Goal: Task Accomplishment & Management: Complete application form

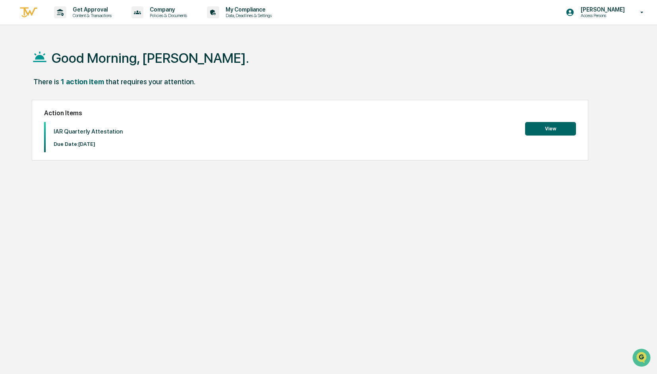
click at [545, 131] on button "View" at bounding box center [550, 128] width 51 height 13
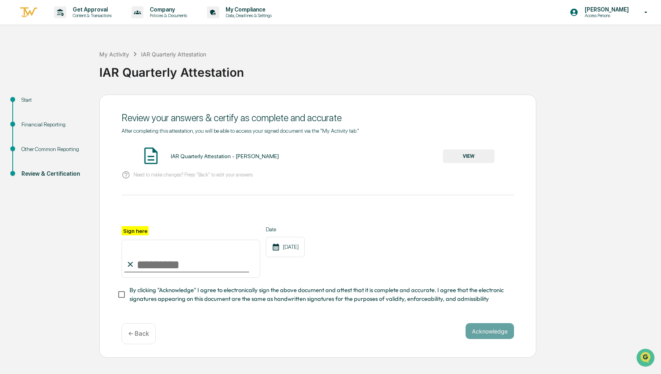
click at [36, 102] on div "Start" at bounding box center [53, 100] width 65 height 8
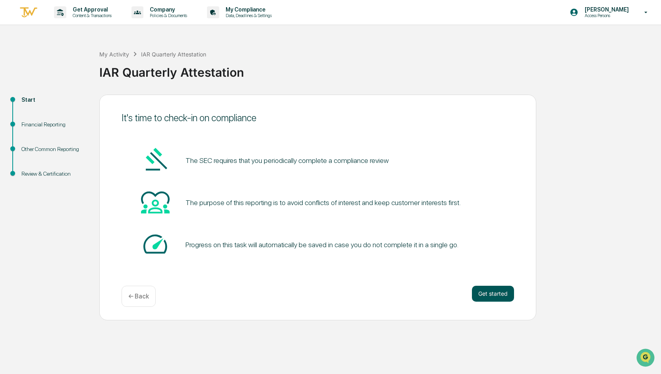
click at [488, 293] on button "Get started" at bounding box center [493, 293] width 42 height 16
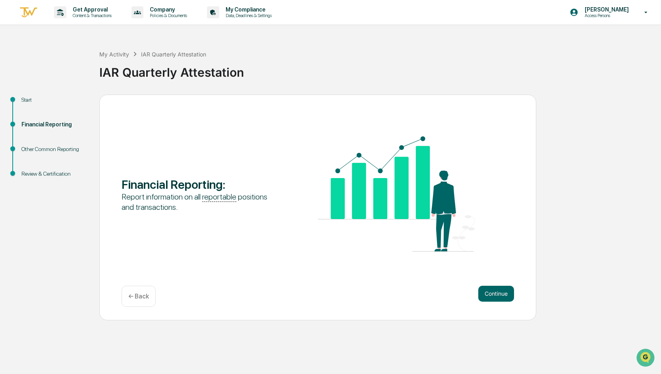
click at [488, 293] on button "Continue" at bounding box center [496, 293] width 36 height 16
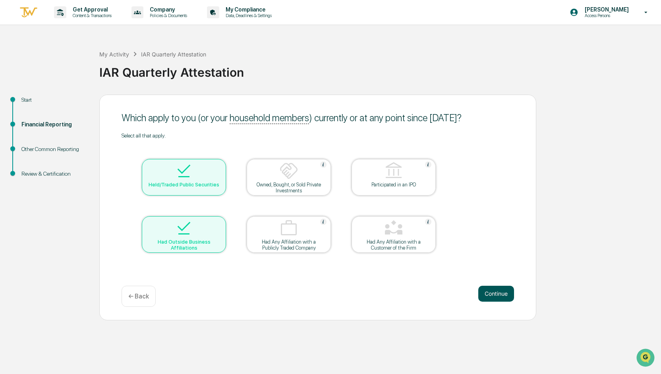
click at [488, 294] on button "Continue" at bounding box center [496, 293] width 36 height 16
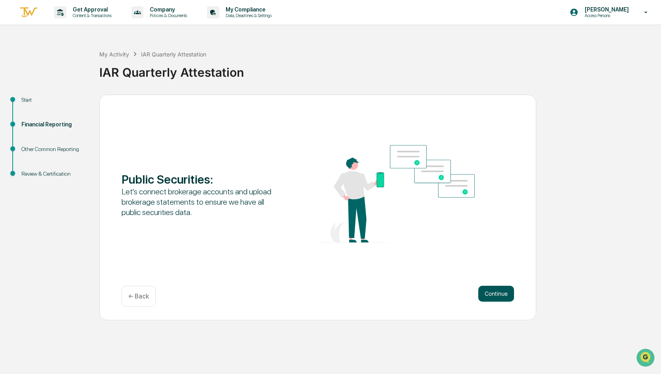
click at [497, 293] on button "Continue" at bounding box center [496, 293] width 36 height 16
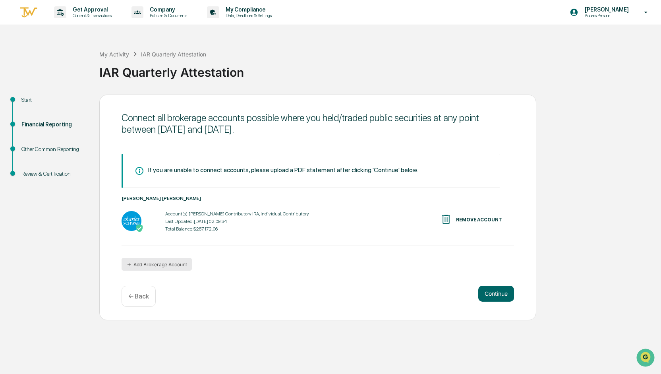
click at [158, 268] on button "Add Brokerage Account" at bounding box center [156, 264] width 70 height 13
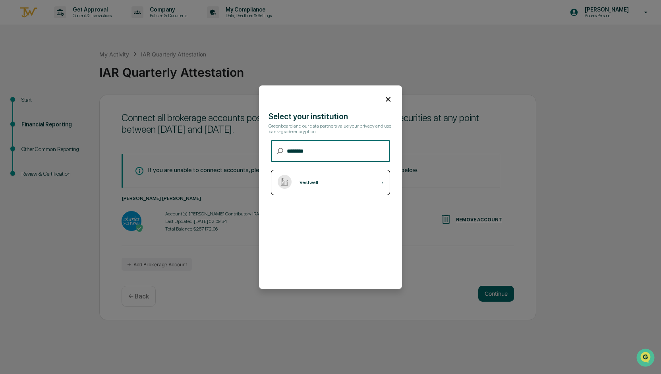
type input "********"
click at [310, 186] on div "Vestwell ›" at bounding box center [330, 182] width 119 height 25
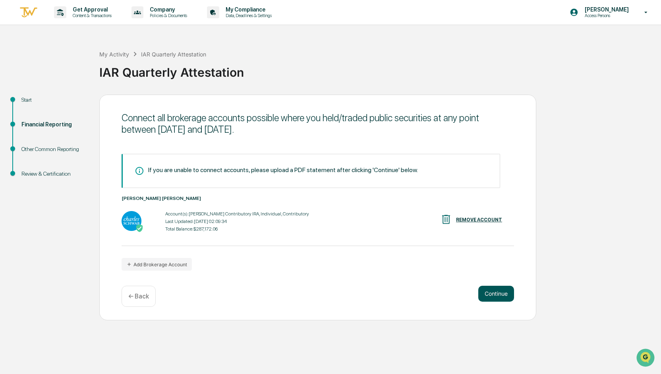
click at [490, 300] on button "Continue" at bounding box center [496, 293] width 36 height 16
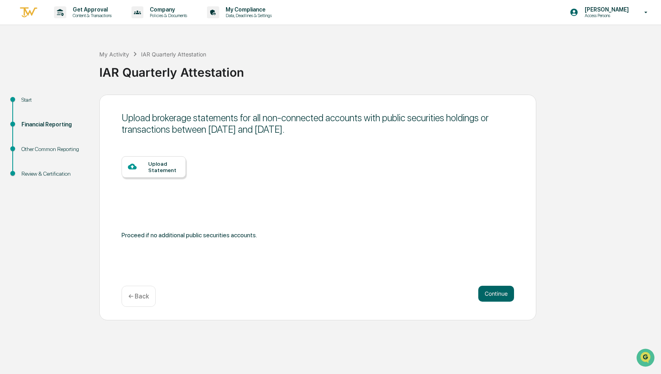
click at [146, 166] on div at bounding box center [138, 167] width 20 height 10
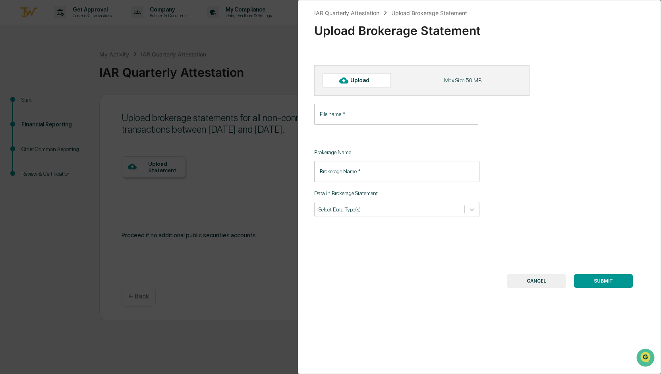
click at [365, 79] on div "Upload" at bounding box center [363, 80] width 26 height 6
type input "**********"
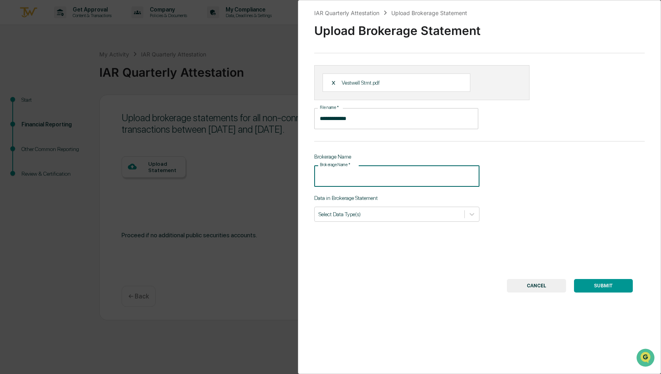
click at [327, 176] on input "Brokerage Name   *" at bounding box center [396, 175] width 165 height 21
type input "**********"
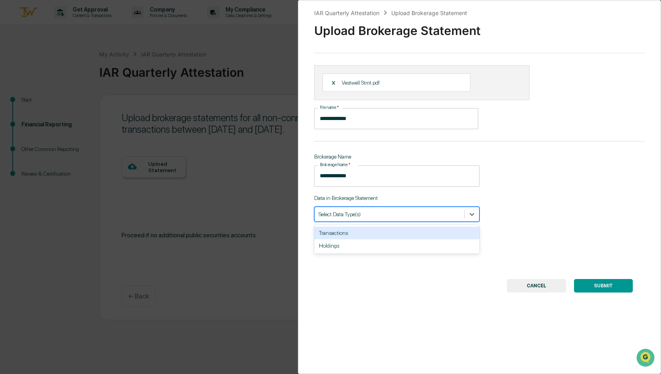
click at [360, 210] on div at bounding box center [389, 214] width 142 height 8
click at [374, 232] on div "Transactions" at bounding box center [396, 232] width 165 height 13
click at [375, 235] on div "Holdings" at bounding box center [396, 232] width 165 height 13
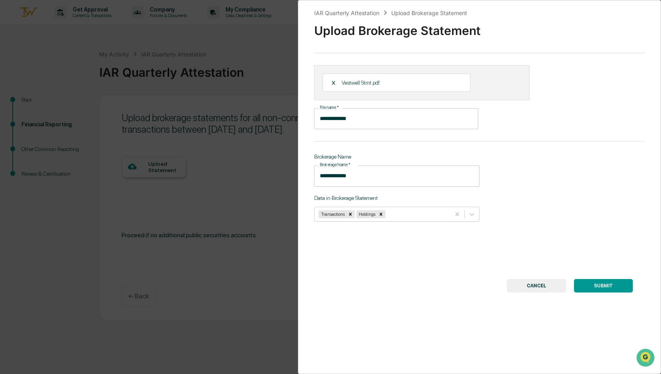
click at [587, 285] on button "SUBMIT" at bounding box center [603, 285] width 59 height 13
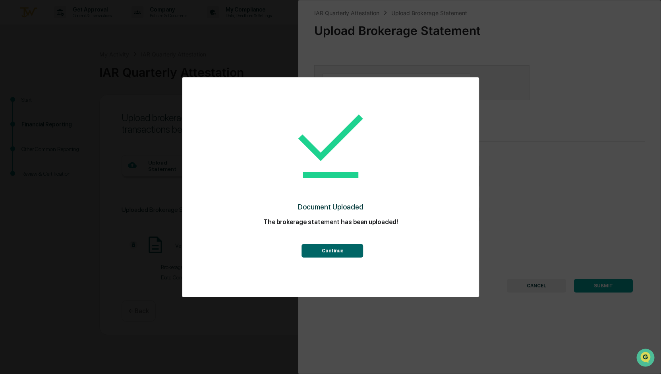
click at [337, 247] on button "Continue" at bounding box center [333, 250] width 62 height 13
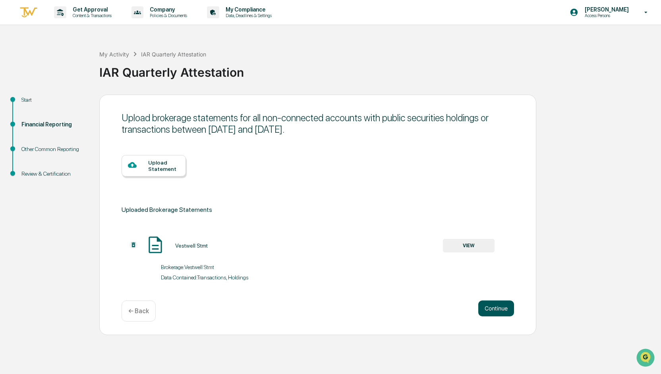
click at [510, 311] on button "Continue" at bounding box center [496, 308] width 36 height 16
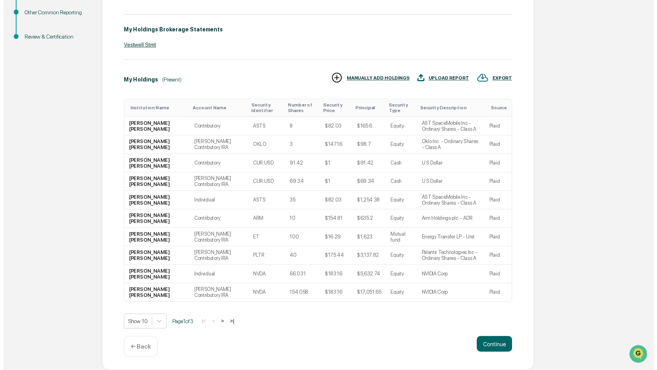
scroll to position [144, 0]
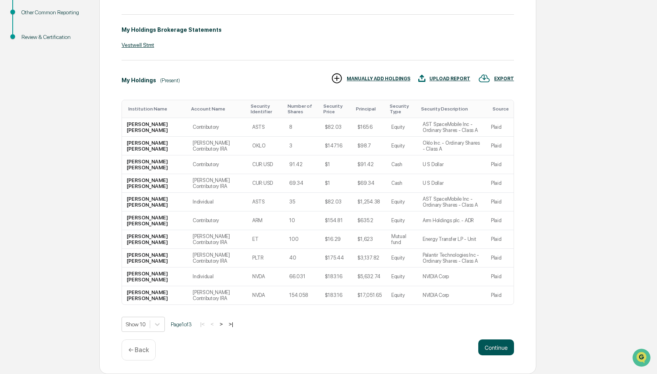
click at [492, 344] on button "Continue" at bounding box center [496, 347] width 36 height 16
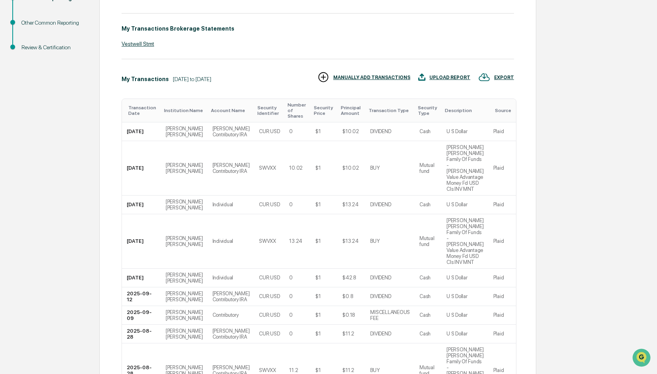
scroll to position [200, 0]
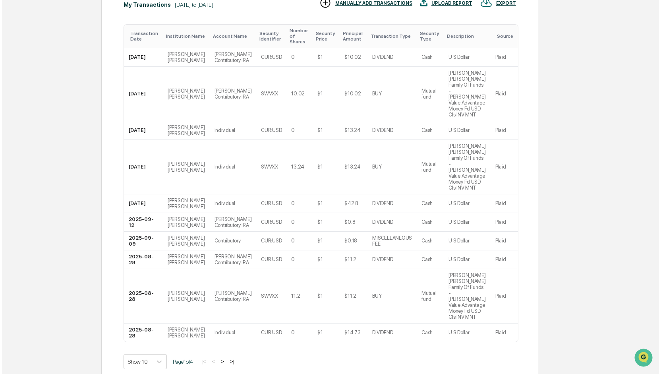
scroll to position [0, 0]
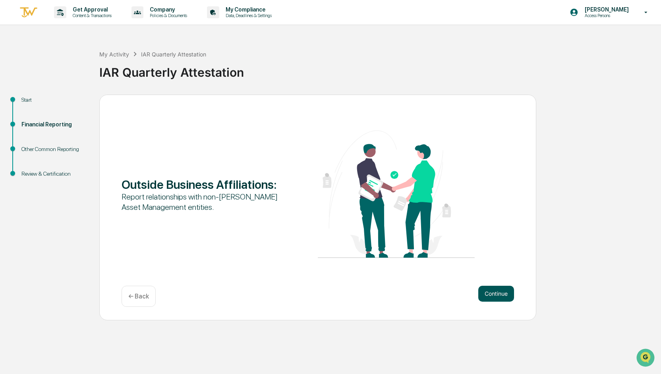
click at [487, 290] on button "Continue" at bounding box center [496, 293] width 36 height 16
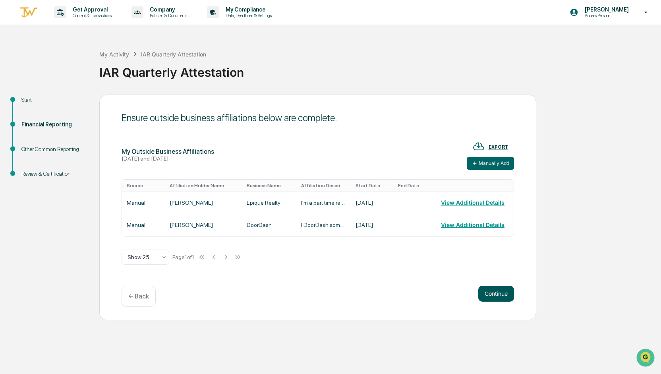
click at [486, 290] on button "Continue" at bounding box center [496, 293] width 36 height 16
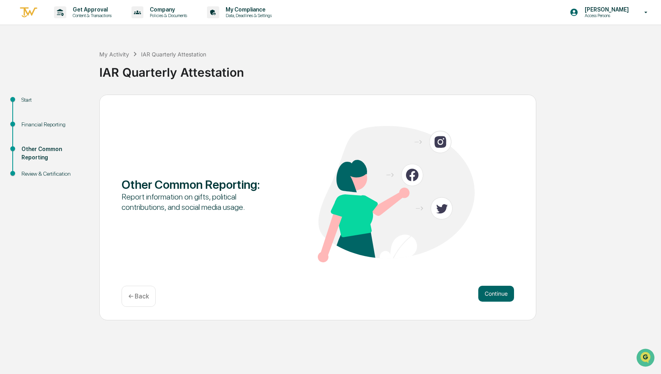
click at [486, 290] on button "Continue" at bounding box center [496, 293] width 36 height 16
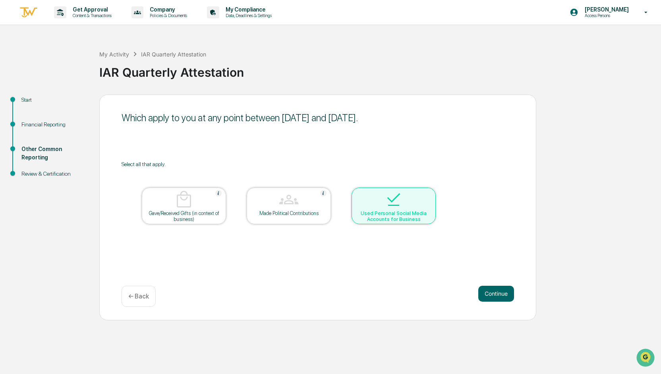
click at [486, 290] on button "Continue" at bounding box center [496, 293] width 36 height 16
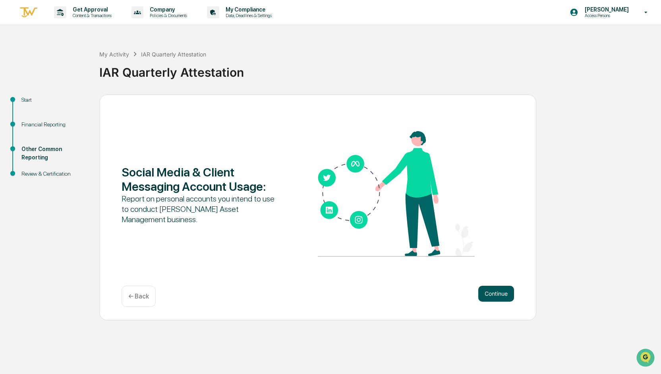
click at [486, 290] on button "Continue" at bounding box center [496, 293] width 36 height 16
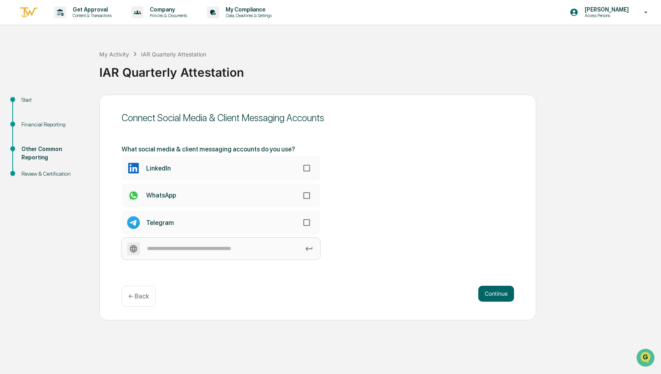
click at [219, 247] on input at bounding box center [220, 248] width 198 height 22
type input "********"
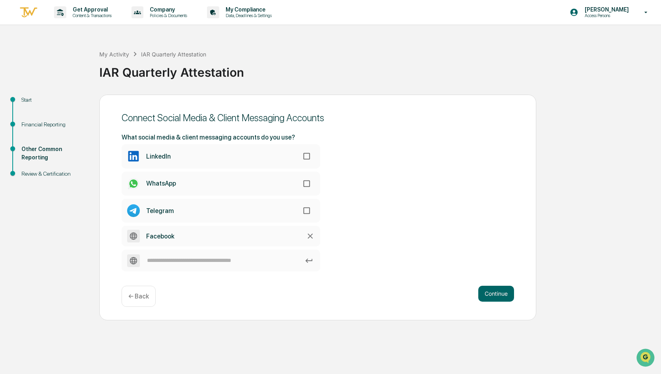
click at [227, 231] on label "Facebook" at bounding box center [220, 235] width 198 height 21
click at [221, 235] on label "Facebook" at bounding box center [220, 235] width 198 height 21
click at [201, 238] on label "Facebook" at bounding box center [220, 235] width 198 height 21
click at [134, 233] on icon at bounding box center [134, 236] width 8 height 8
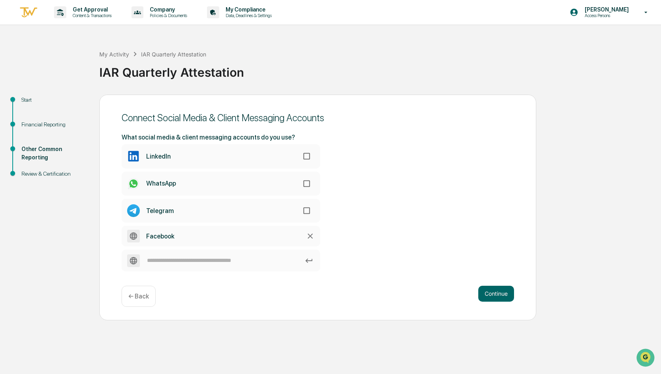
click at [171, 233] on div "Facebook" at bounding box center [160, 236] width 28 height 8
click at [185, 233] on label "Facebook" at bounding box center [220, 235] width 198 height 21
click at [206, 268] on input at bounding box center [220, 260] width 198 height 22
paste input "**********"
click at [259, 271] on input "**********" at bounding box center [220, 260] width 198 height 22
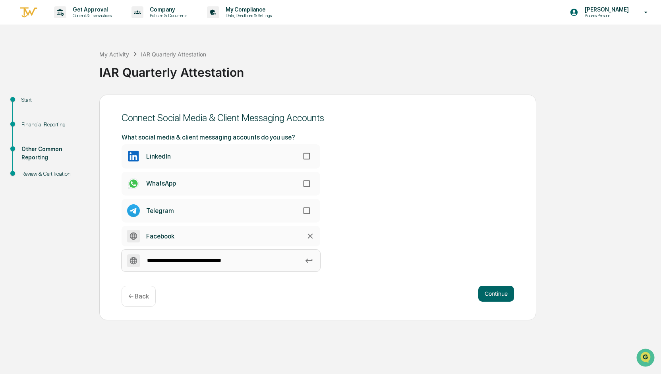
type input "**********"
click at [309, 236] on icon at bounding box center [310, 235] width 9 height 9
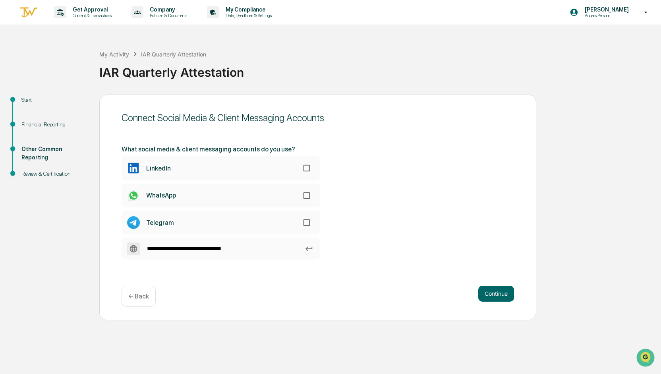
click at [362, 259] on div "**********" at bounding box center [317, 202] width 392 height 114
click at [482, 297] on button "Continue" at bounding box center [496, 293] width 36 height 16
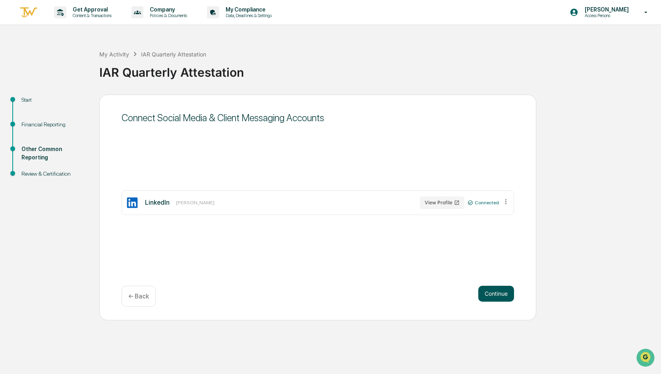
click at [488, 295] on button "Continue" at bounding box center [496, 293] width 36 height 16
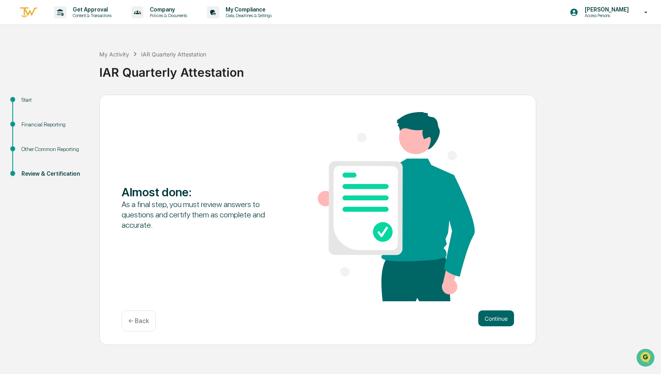
click at [143, 324] on p "← Back" at bounding box center [138, 321] width 21 height 8
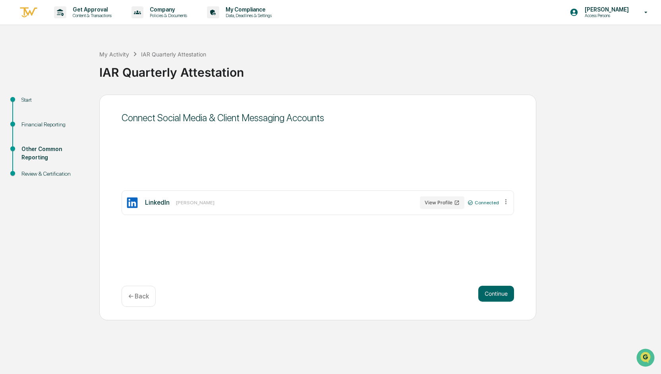
click at [507, 201] on icon at bounding box center [506, 202] width 8 height 8
click at [491, 230] on div "Connect Social Media & Client Messaging Accounts LinkedIn [PERSON_NAME] View Pr…" at bounding box center [317, 206] width 437 height 225
click at [501, 299] on button "Continue" at bounding box center [496, 293] width 36 height 16
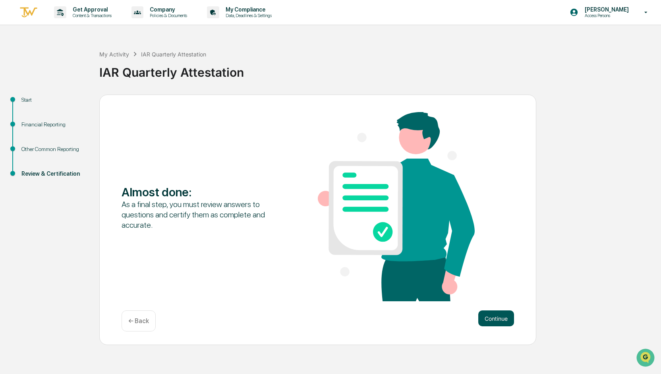
click at [498, 311] on button "Continue" at bounding box center [496, 318] width 36 height 16
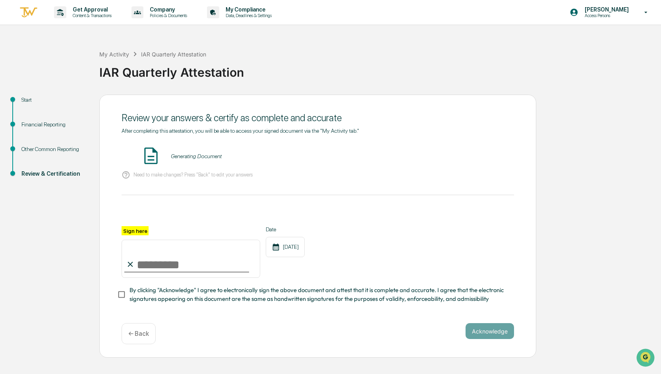
click at [145, 254] on input "Sign here" at bounding box center [190, 258] width 139 height 38
type input "**********"
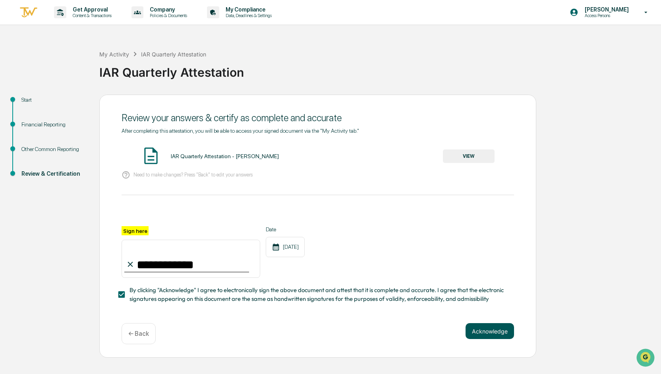
click at [492, 334] on button "Acknowledge" at bounding box center [489, 331] width 48 height 16
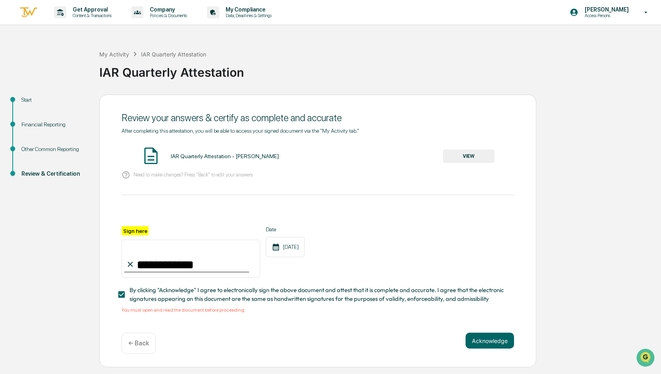
click at [462, 156] on button "VIEW" at bounding box center [469, 155] width 52 height 13
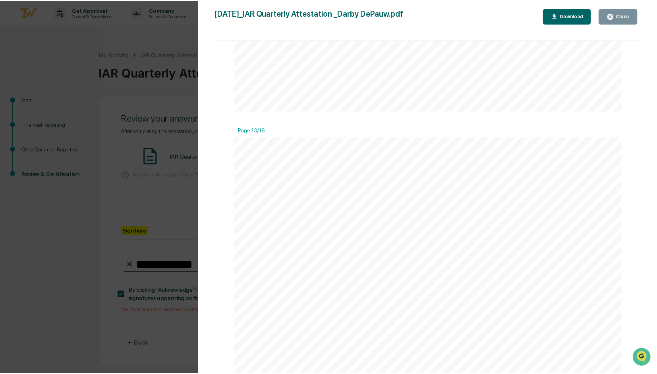
scroll to position [5692, 0]
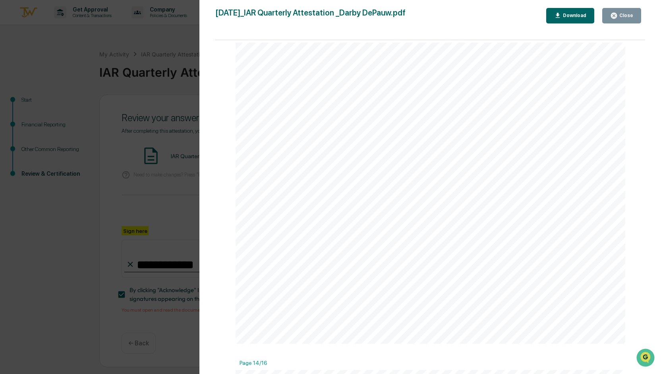
click at [615, 13] on icon "button" at bounding box center [614, 16] width 6 height 6
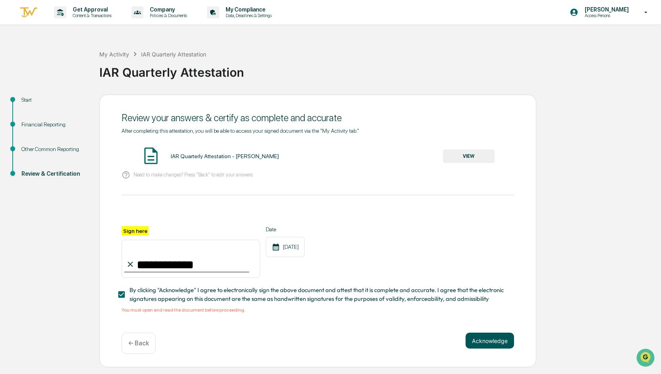
click at [499, 343] on button "Acknowledge" at bounding box center [489, 340] width 48 height 16
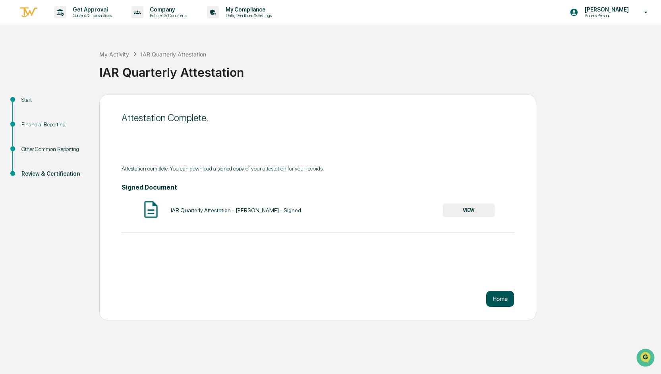
click at [496, 296] on button "Home" at bounding box center [500, 299] width 28 height 16
